Goal: Task Accomplishment & Management: Manage account settings

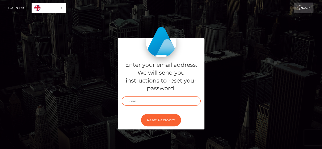
click at [162, 101] on input "text" at bounding box center [161, 100] width 79 height 9
type input "[EMAIL_ADDRESS][DOMAIN_NAME]"
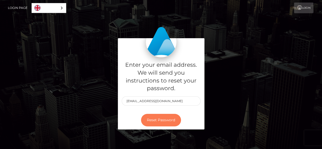
click at [163, 119] on button "Reset Password" at bounding box center [161, 120] width 40 height 12
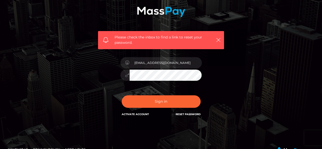
scroll to position [79, 0]
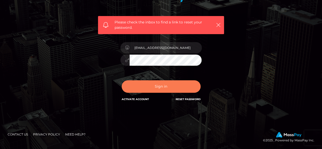
click at [170, 86] on button "Sign in" at bounding box center [161, 86] width 79 height 12
